Goal: Check status: Check status

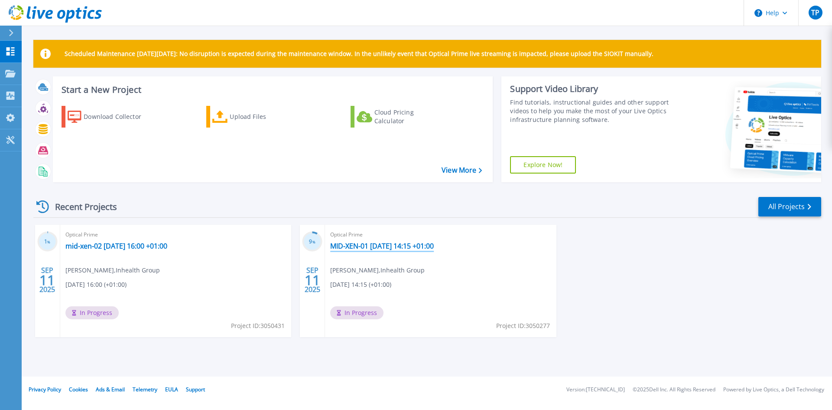
click at [355, 247] on link "MID-XEN-01 [DATE] 14:15 +01:00" at bounding box center [382, 245] width 104 height 9
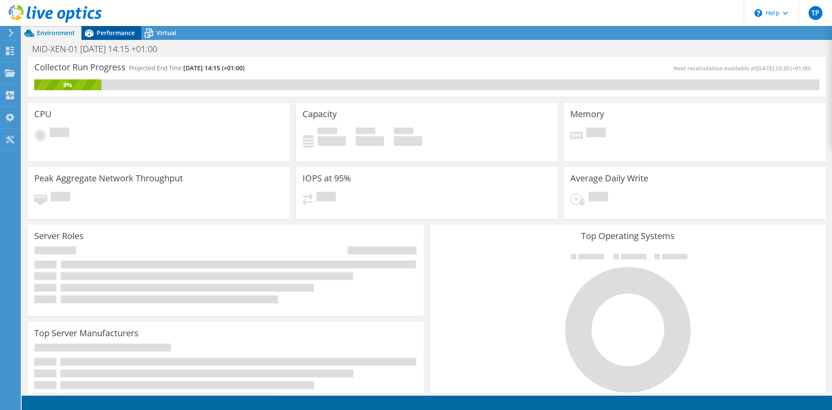
click at [112, 33] on span "Performance" at bounding box center [116, 33] width 38 height 8
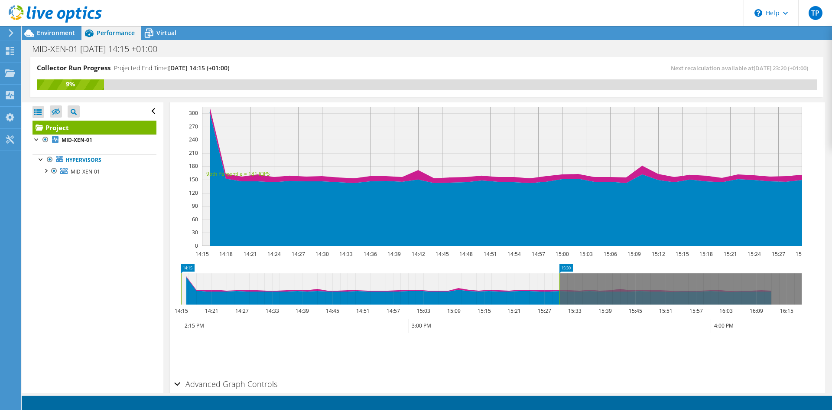
scroll to position [217, 0]
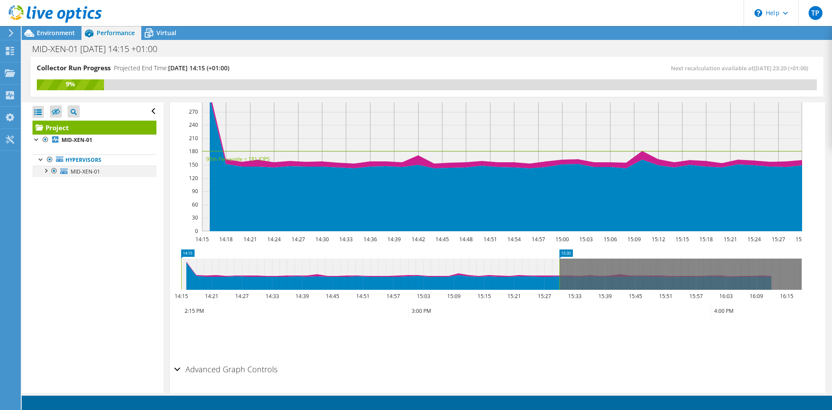
click at [50, 170] on div at bounding box center [54, 171] width 9 height 10
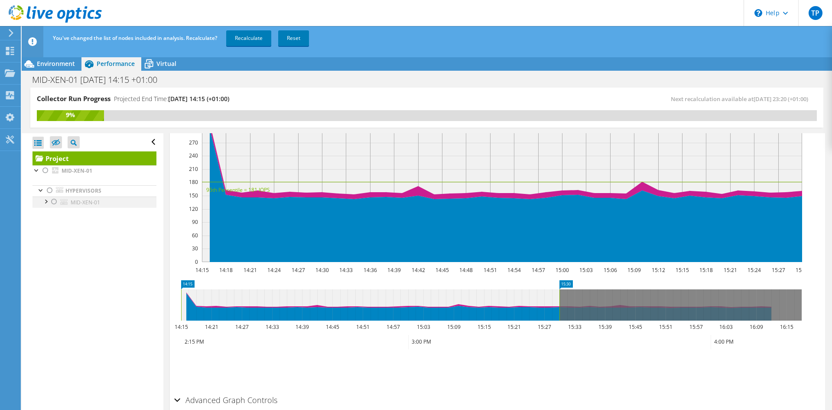
click at [47, 202] on div at bounding box center [45, 200] width 9 height 9
click at [52, 237] on div at bounding box center [50, 235] width 9 height 9
click at [53, 201] on div at bounding box center [54, 201] width 9 height 10
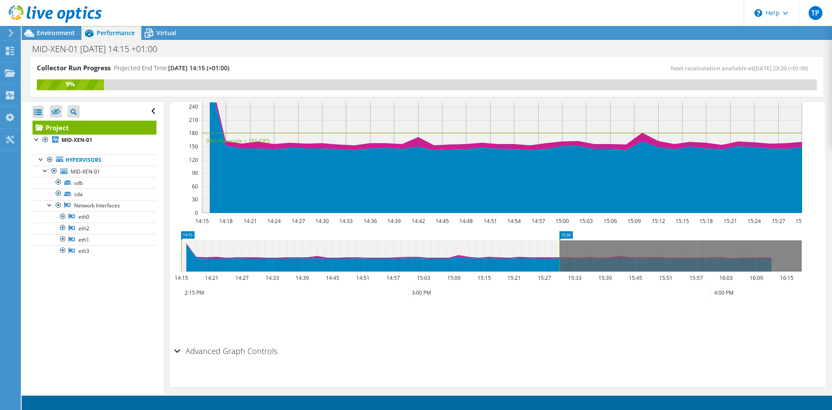
scroll to position [244, 0]
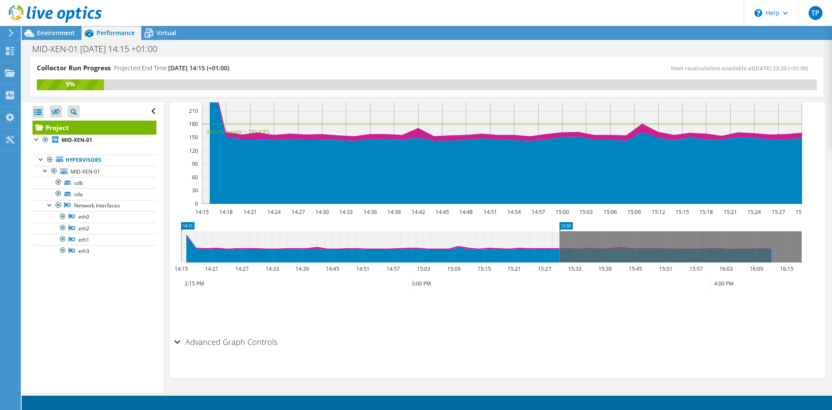
click at [178, 342] on div "Advanced Graph Controls" at bounding box center [497, 342] width 647 height 19
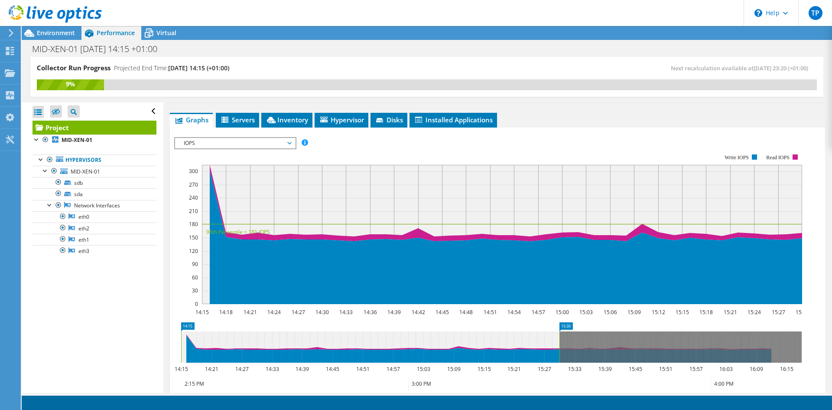
scroll to position [130, 0]
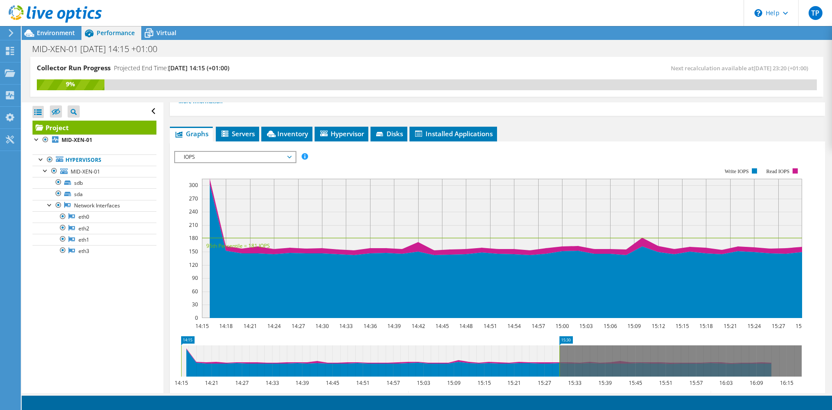
click at [272, 160] on span "IOPS" at bounding box center [234, 157] width 111 height 10
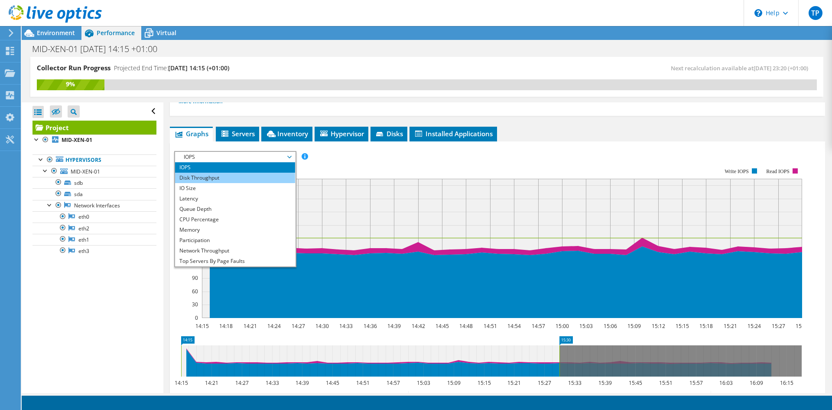
click at [246, 176] on li "Disk Throughput" at bounding box center [235, 177] width 120 height 10
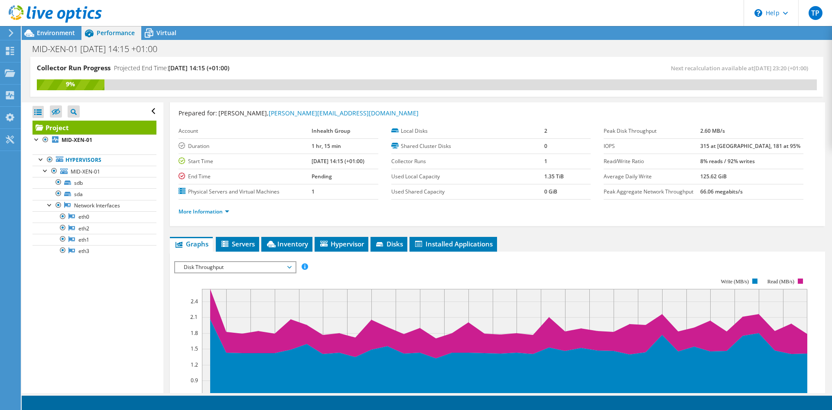
scroll to position [19, 0]
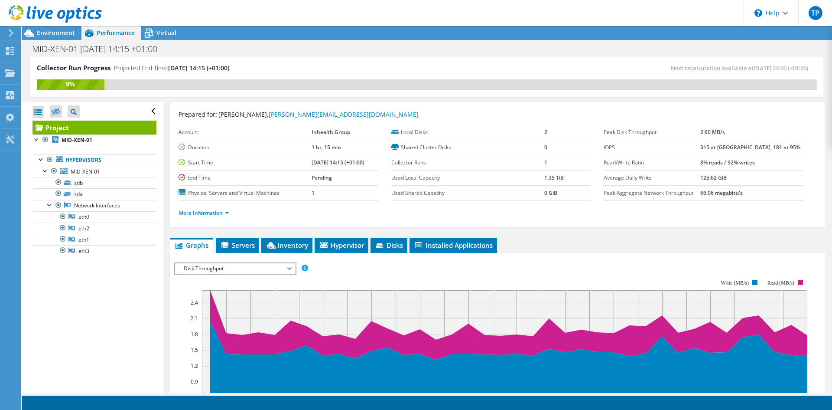
click at [272, 267] on span "Disk Throughput" at bounding box center [234, 268] width 111 height 10
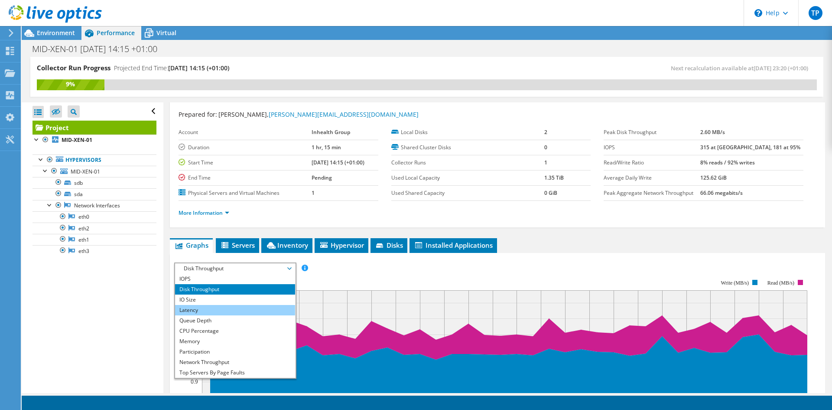
click at [202, 309] on li "Latency" at bounding box center [235, 310] width 120 height 10
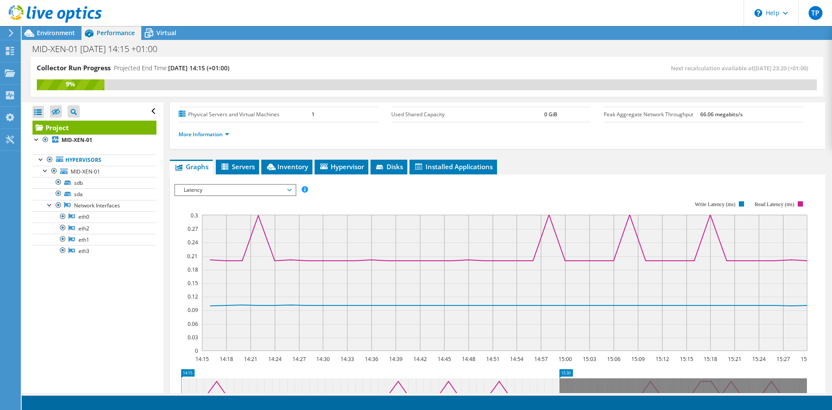
scroll to position [62, 0]
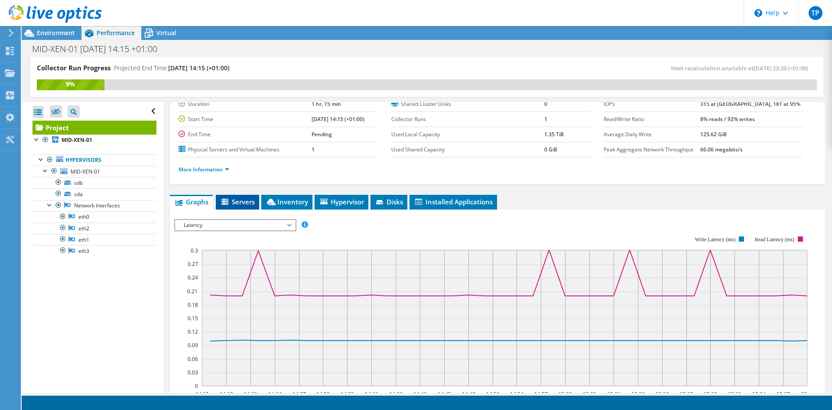
click at [243, 202] on span "Servers" at bounding box center [237, 201] width 35 height 9
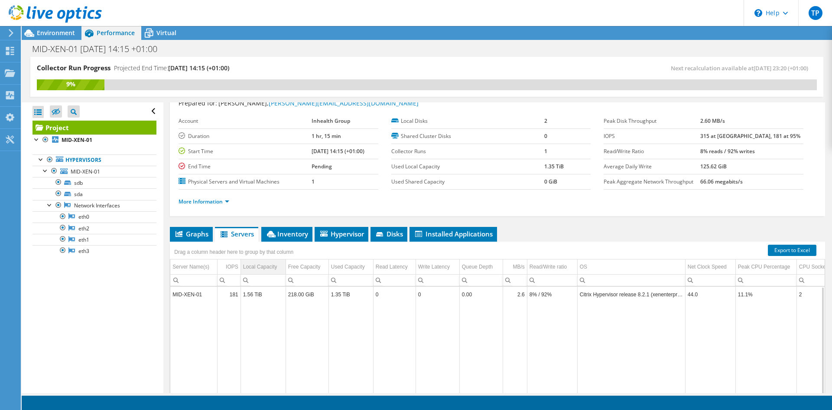
scroll to position [9, 0]
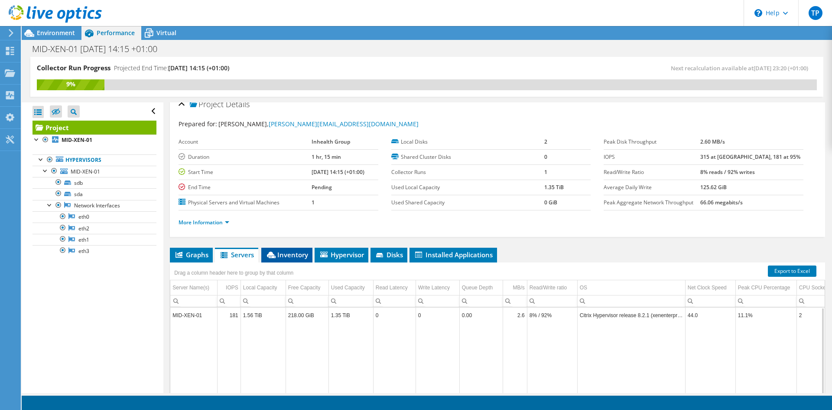
click at [283, 253] on span "Inventory" at bounding box center [287, 254] width 42 height 9
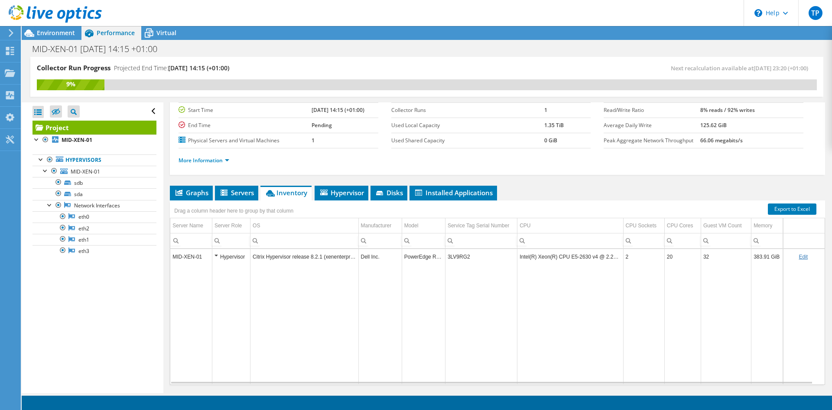
scroll to position [96, 0]
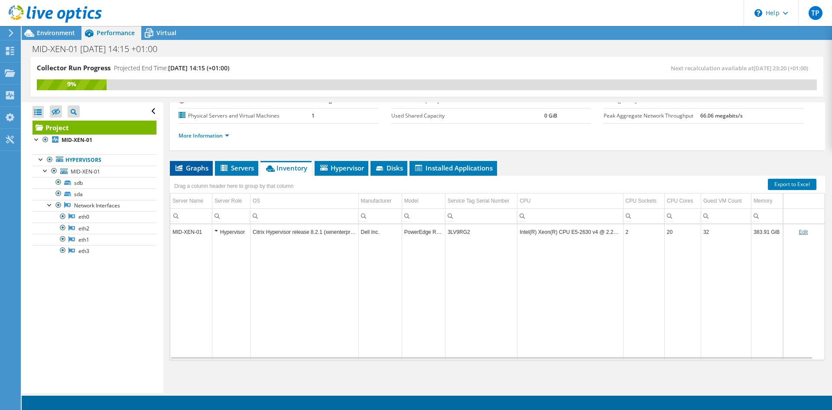
click at [192, 165] on span "Graphs" at bounding box center [191, 167] width 34 height 9
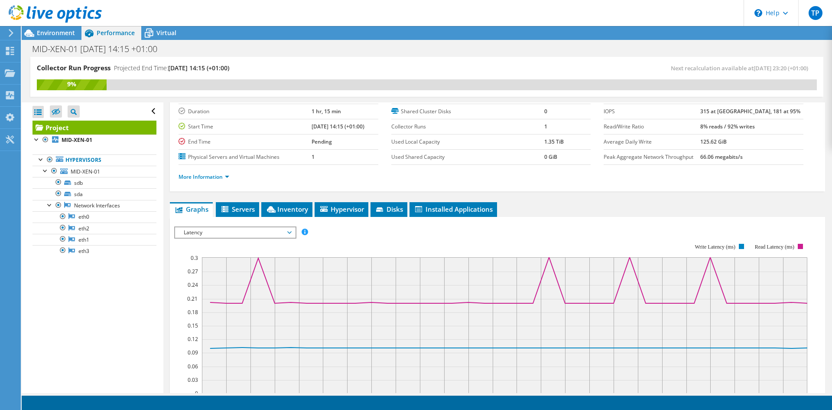
scroll to position [0, 0]
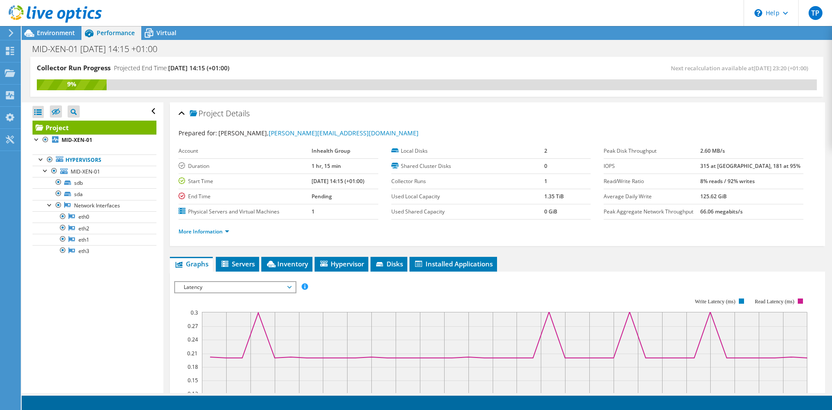
click at [263, 289] on span "Latency" at bounding box center [234, 287] width 111 height 10
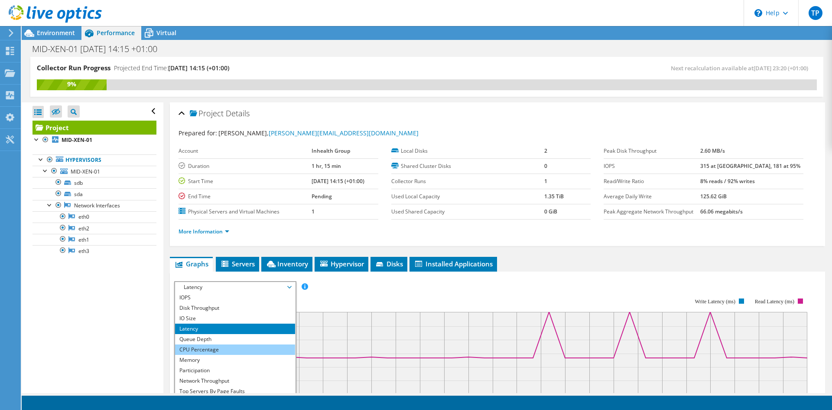
click at [220, 346] on li "CPU Percentage" at bounding box center [235, 349] width 120 height 10
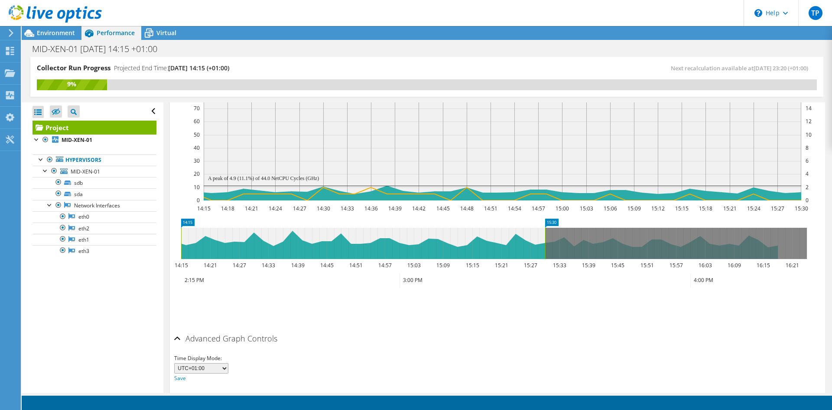
scroll to position [155, 0]
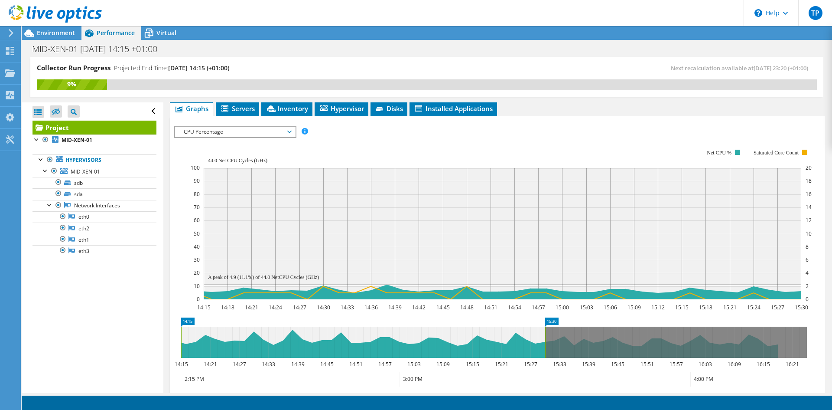
click at [182, 235] on icon "14:15 14:18 14:21 14:24 14:27 14:30 14:33 14:36 14:39 14:42 14:45 14:48 14:51 1…" at bounding box center [494, 223] width 640 height 173
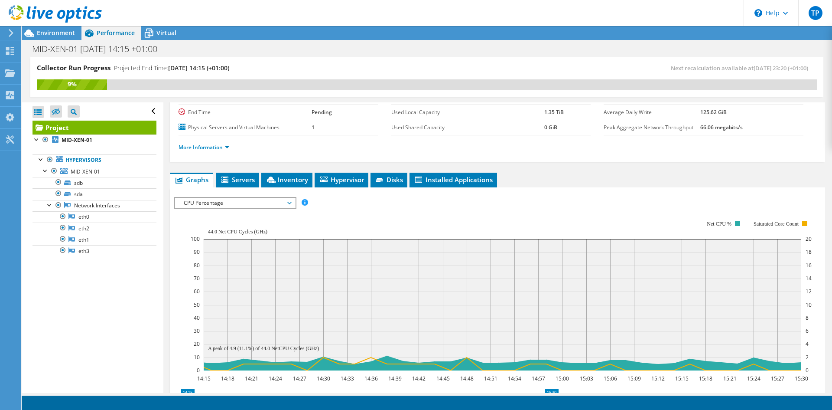
scroll to position [68, 0]
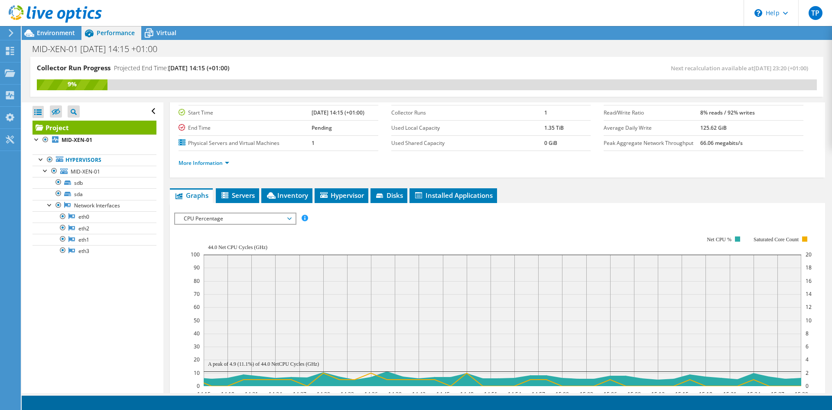
click at [589, 220] on div "IOPS Disk Throughput IO Size Latency Queue Depth CPU Percentage Memory Page Fau…" at bounding box center [497, 218] width 647 height 12
click at [55, 32] on span "Environment" at bounding box center [56, 33] width 38 height 8
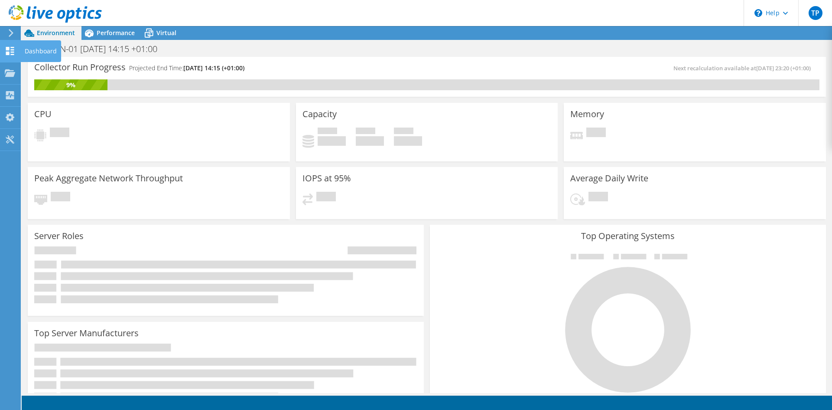
click at [6, 49] on icon at bounding box center [10, 51] width 10 height 8
